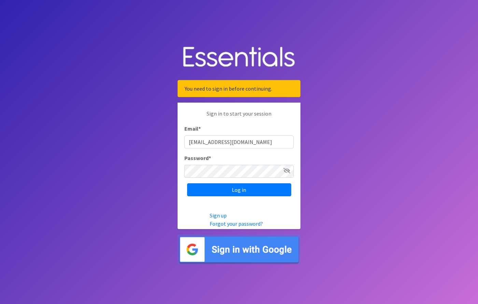
click at [258, 188] on input "Log in" at bounding box center [239, 189] width 104 height 13
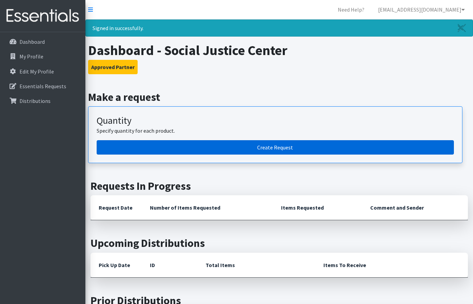
click at [293, 145] on link "Create Request" at bounding box center [275, 147] width 357 height 14
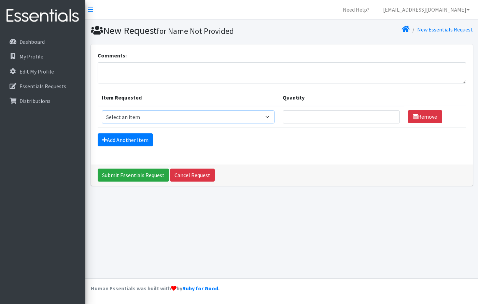
click at [211, 114] on select "Select an item Box - 2T-3T Pull-ups [200 Pull-ups/8 Packs] Box - 3T-4T Pull-ups…" at bounding box center [188, 116] width 173 height 13
click at [202, 120] on select "Select an item Box - 2T-3T Pull-ups [200 Pull-ups/8 Packs] Box - 3T-4T Pull-ups…" at bounding box center [188, 116] width 173 height 13
select select "9797"
click at [102, 110] on select "Select an item Box - 2T-3T Pull-ups [200 Pull-ups/8 Packs] Box - 3T-4T Pull-ups…" at bounding box center [188, 116] width 173 height 13
click at [326, 117] on input "Quantity" at bounding box center [341, 116] width 117 height 13
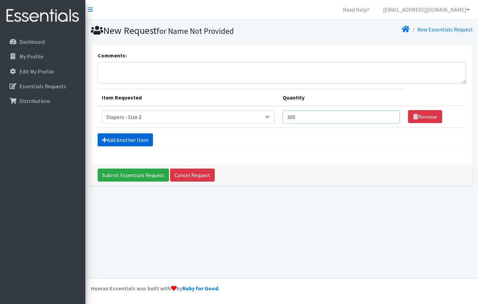
type input "300"
click at [145, 140] on link "Add Another Item" at bounding box center [125, 139] width 55 height 13
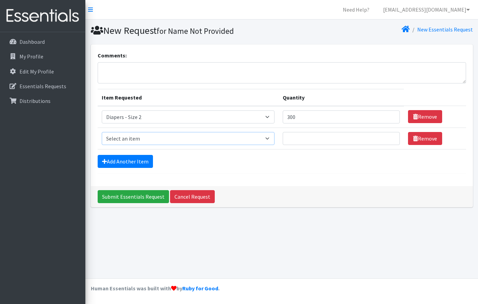
click at [268, 142] on select "Select an item Box - 2T-3T Pull-ups [200 Pull-ups/8 Packs] Box - 3T-4T Pull-ups…" at bounding box center [188, 138] width 173 height 13
select select "9803"
click at [102, 132] on select "Select an item Box - 2T-3T Pull-ups [200 Pull-ups/8 Packs] Box - 3T-4T Pull-ups…" at bounding box center [188, 138] width 173 height 13
click at [328, 136] on input "Quantity" at bounding box center [341, 138] width 117 height 13
type input "300"
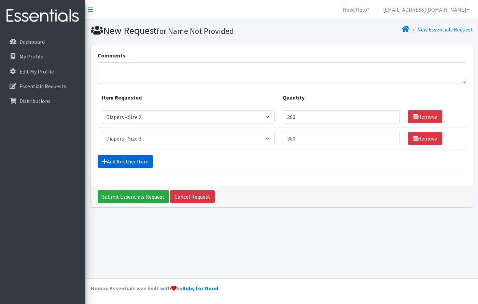
click at [145, 158] on link "Add Another Item" at bounding box center [125, 161] width 55 height 13
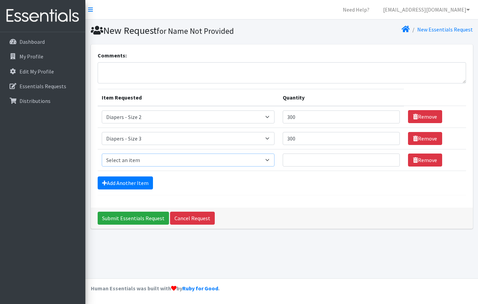
click at [159, 158] on select "Select an item Box - 2T-3T Pull-ups [200 Pull-ups/8 Packs] Box - 3T-4T Pull-ups…" at bounding box center [188, 159] width 173 height 13
select select "9799"
click at [102, 153] on select "Select an item Box - 2T-3T Pull-ups [200 Pull-ups/8 Packs] Box - 3T-4T Pull-ups…" at bounding box center [188, 159] width 173 height 13
click at [291, 162] on input "Quantity" at bounding box center [341, 159] width 117 height 13
type input "300"
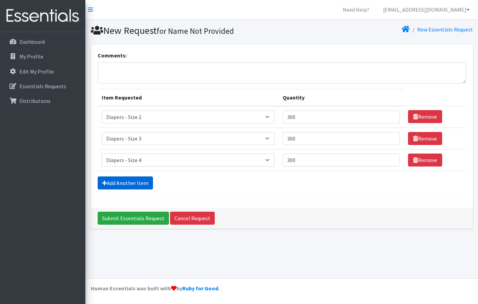
click at [148, 181] on link "Add Another Item" at bounding box center [125, 182] width 55 height 13
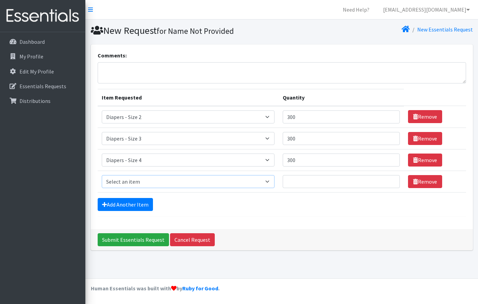
click at [149, 181] on select "Select an item Box - 2T-3T Pull-ups [200 Pull-ups/8 Packs] Box - 3T-4T Pull-ups…" at bounding box center [188, 181] width 173 height 13
select select "9800"
click at [102, 175] on select "Select an item Box - 2T-3T Pull-ups [200 Pull-ups/8 Packs] Box - 3T-4T Pull-ups…" at bounding box center [188, 181] width 173 height 13
click at [308, 182] on input "Quantity" at bounding box center [341, 181] width 117 height 13
type input "200"
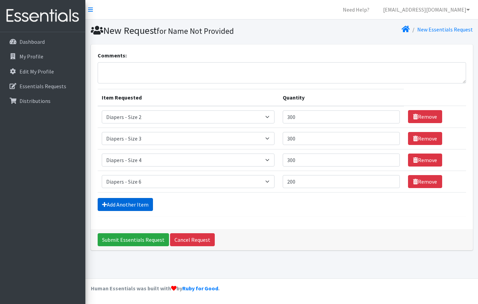
click at [135, 199] on link "Add Another Item" at bounding box center [125, 204] width 55 height 13
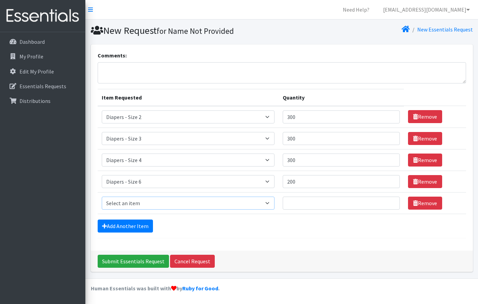
click at [146, 205] on select "Select an item Box - 2T-3T Pull-ups [200 Pull-ups/8 Packs] Box - 3T-4T Pull-ups…" at bounding box center [188, 202] width 173 height 13
select select "12545"
click at [102, 196] on select "Select an item Box - 2T-3T Pull-ups [200 Pull-ups/8 Packs] Box - 3T-4T Pull-ups…" at bounding box center [188, 202] width 173 height 13
click at [308, 204] on input "Quantity" at bounding box center [341, 202] width 117 height 13
type input "100"
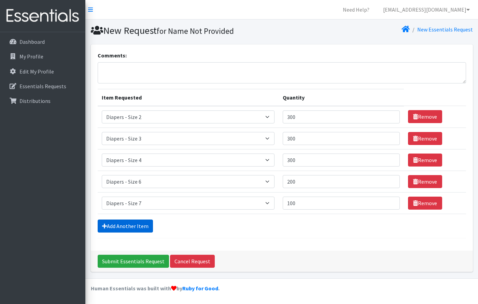
click at [137, 226] on link "Add Another Item" at bounding box center [125, 225] width 55 height 13
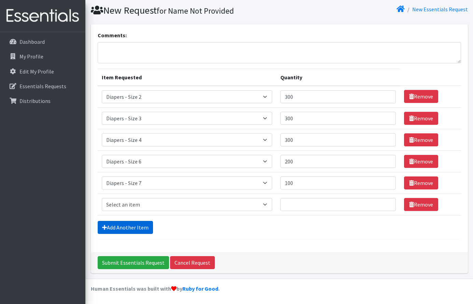
scroll to position [20, 0]
click at [148, 206] on select "Select an item Box - 2T-3T Pull-ups [200 Pull-ups/8 Packs] Box - 3T-4T Pull-ups…" at bounding box center [187, 203] width 170 height 13
click at [221, 202] on select "Select an item Box - 2T-3T Pull-ups [200 Pull-ups/8 Packs] Box - 3T-4T Pull-ups…" at bounding box center [187, 203] width 170 height 13
select select "9787"
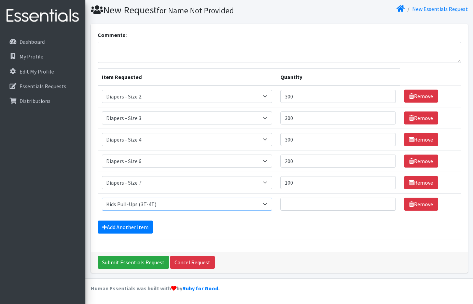
click at [102, 197] on select "Select an item Box - 2T-3T Pull-ups [200 Pull-ups/8 Packs] Box - 3T-4T Pull-ups…" at bounding box center [187, 203] width 170 height 13
click at [307, 206] on input "Quantity" at bounding box center [337, 203] width 115 height 13
type input "200"
click at [142, 223] on link "Add Another Item" at bounding box center [125, 226] width 55 height 13
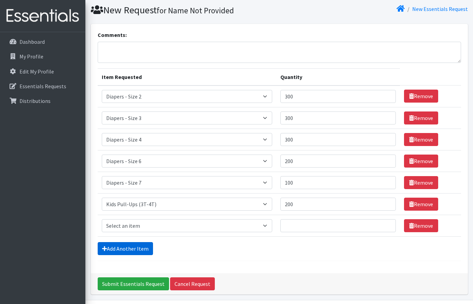
scroll to position [42, 0]
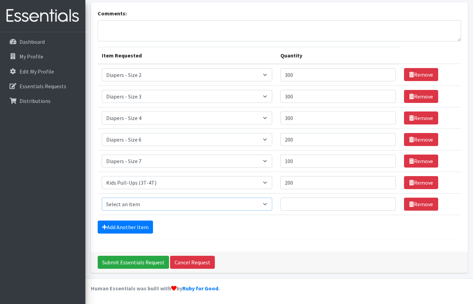
click at [191, 207] on select "Select an item Box - 2T-3T Pull-ups [200 Pull-ups/8 Packs] Box - 3T-4T Pull-ups…" at bounding box center [187, 203] width 170 height 13
select select "14401"
click at [102, 197] on select "Select an item Box - 2T-3T Pull-ups [200 Pull-ups/8 Packs] Box - 3T-4T Pull-ups…" at bounding box center [187, 203] width 170 height 13
click at [317, 207] on input "Quantity" at bounding box center [337, 203] width 115 height 13
type input "72"
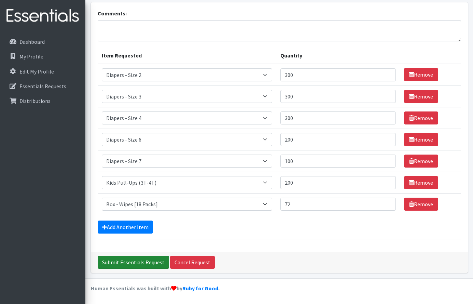
click at [150, 258] on input "Submit Essentials Request" at bounding box center [133, 261] width 71 height 13
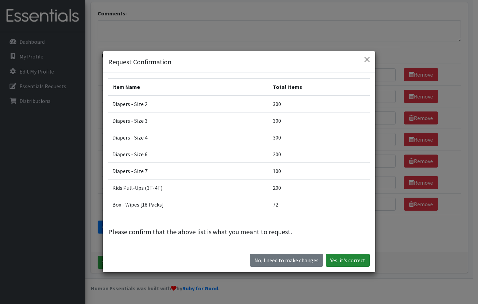
click at [340, 258] on button "Yes, it's correct" at bounding box center [348, 259] width 44 height 13
